Goal: Task Accomplishment & Management: Use online tool/utility

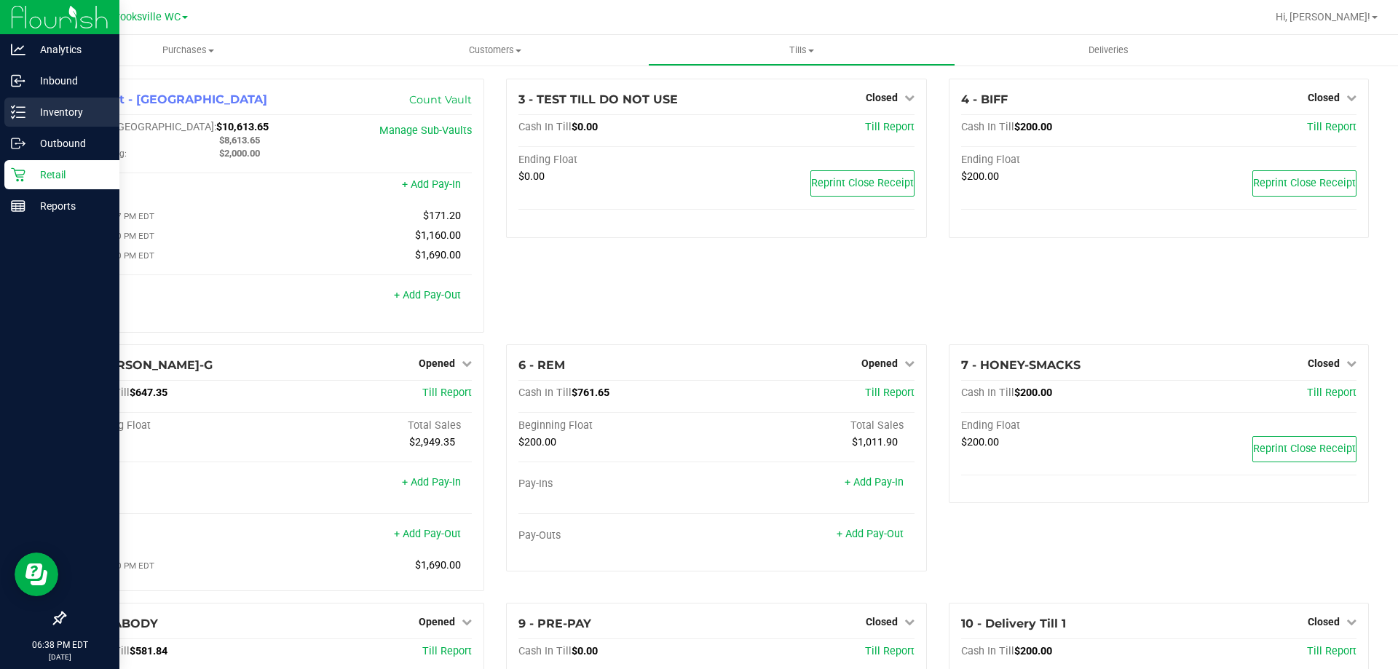
click at [33, 105] on p "Inventory" at bounding box center [68, 111] width 87 height 17
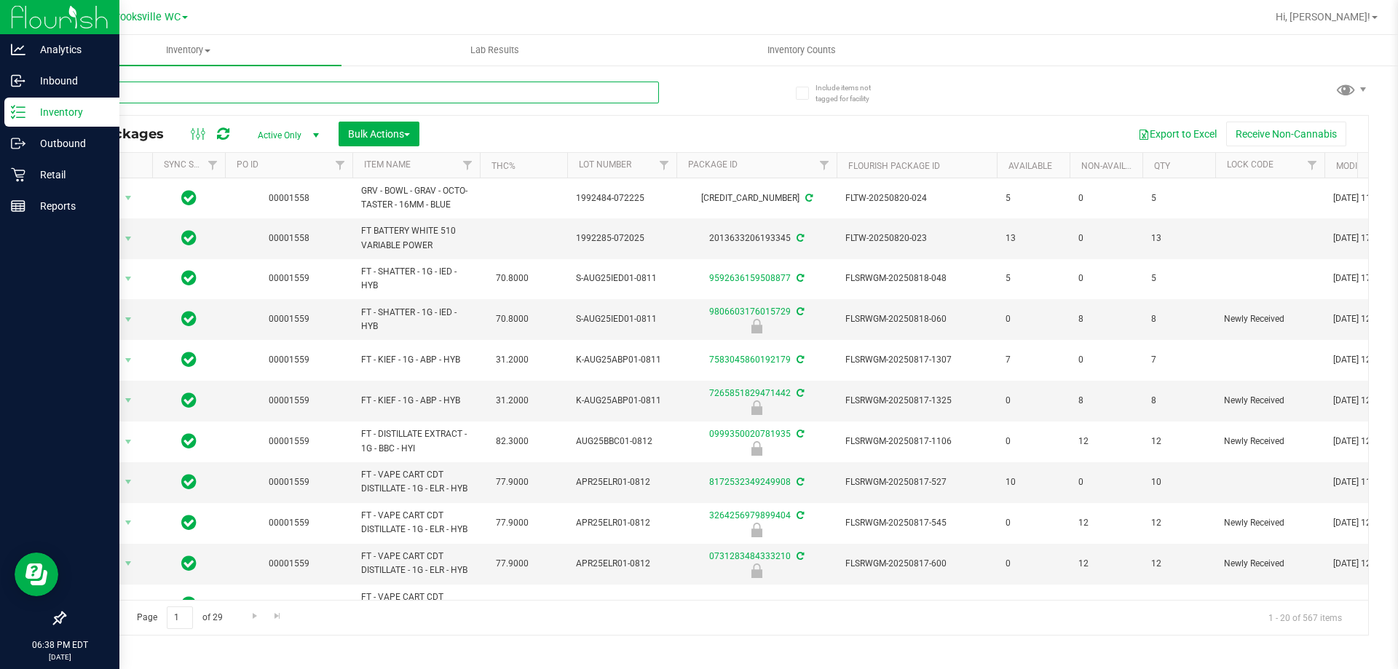
click at [244, 94] on input "text" at bounding box center [361, 93] width 595 height 22
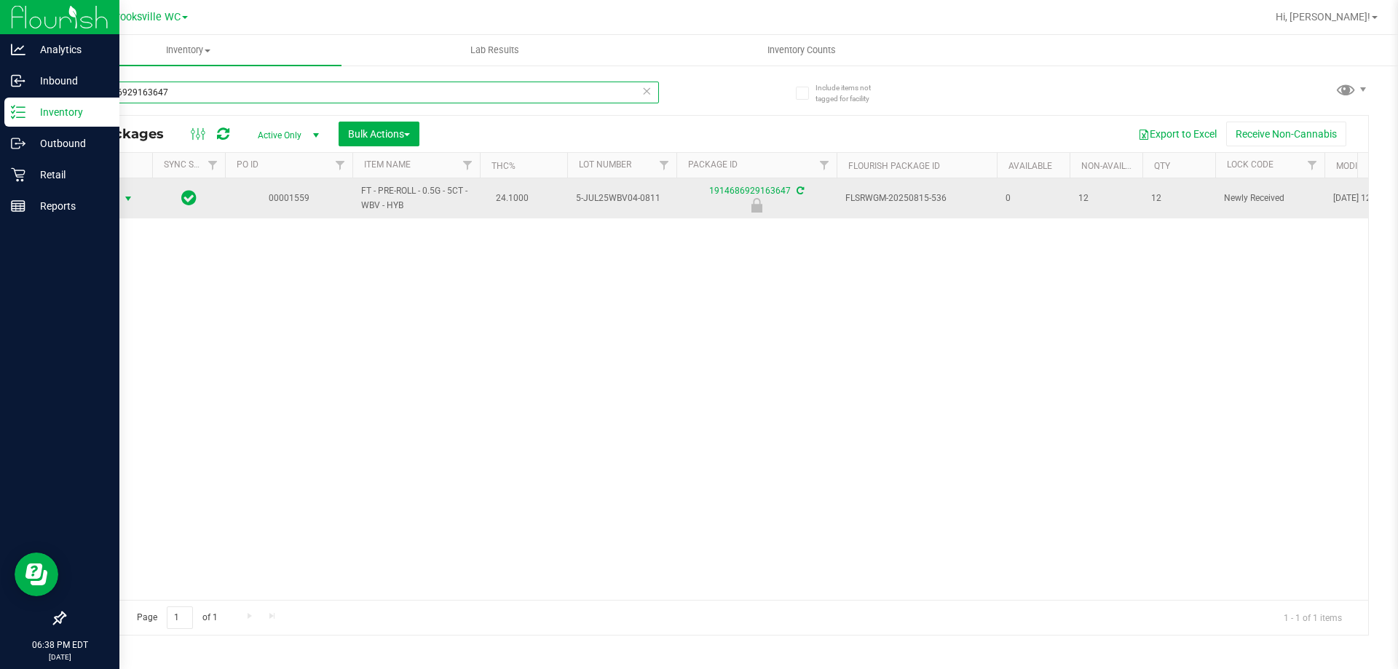
type input "1914686929163647"
click at [111, 195] on span "Action" at bounding box center [98, 199] width 39 height 20
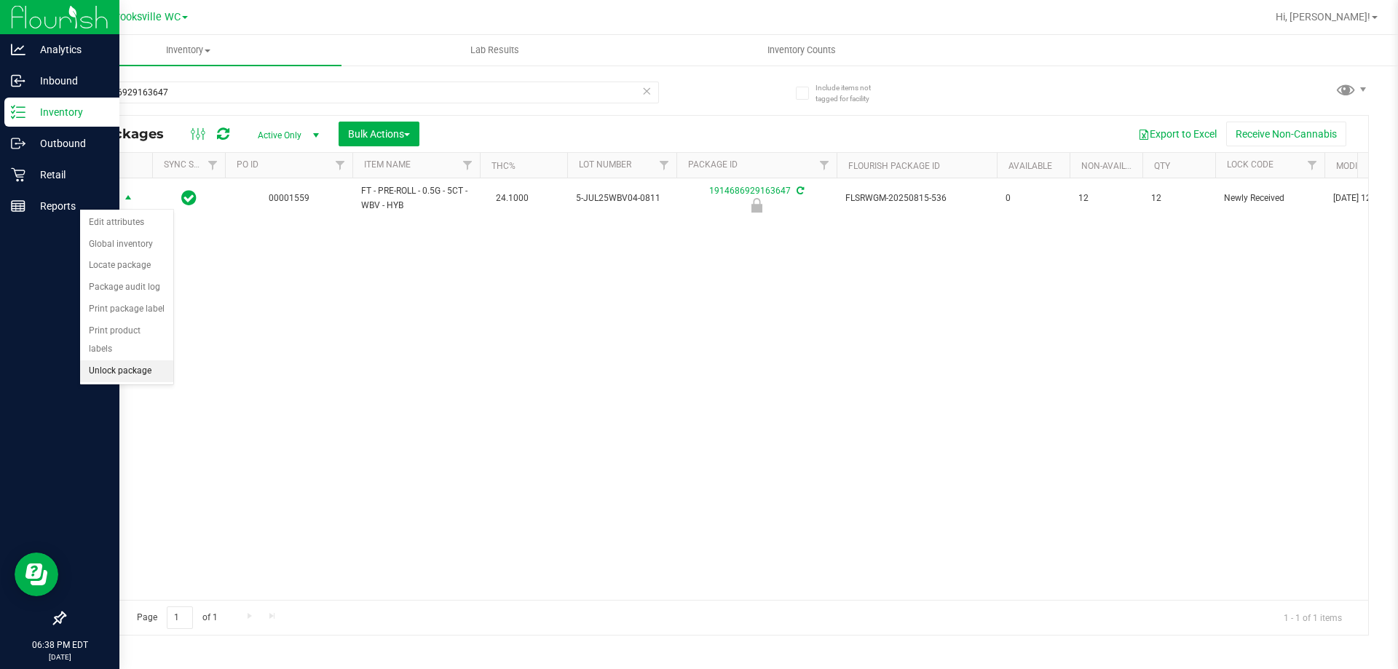
click at [137, 361] on li "Unlock package" at bounding box center [126, 372] width 93 height 22
